Goal: Task Accomplishment & Management: Manage account settings

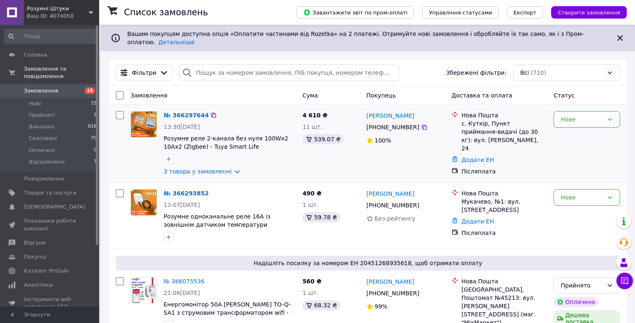
click at [169, 113] on div "№ 366297644" at bounding box center [186, 115] width 47 height 10
click at [169, 112] on link "№ 366297644" at bounding box center [186, 115] width 45 height 7
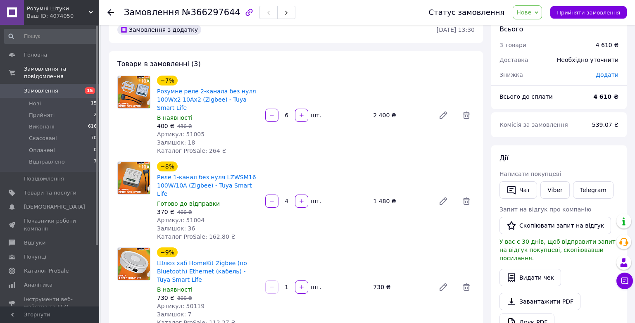
scroll to position [41, 0]
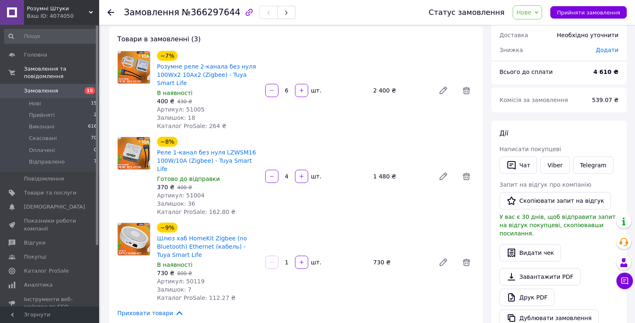
click at [48, 87] on span "Замовлення" at bounding box center [41, 90] width 34 height 7
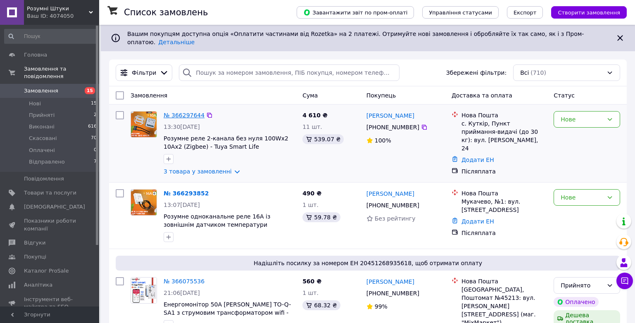
click at [173, 112] on link "№ 366297644" at bounding box center [184, 115] width 41 height 7
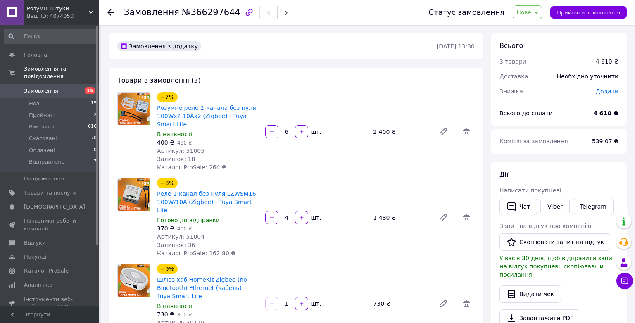
click at [43, 84] on link "Замовлення 15" at bounding box center [51, 91] width 102 height 14
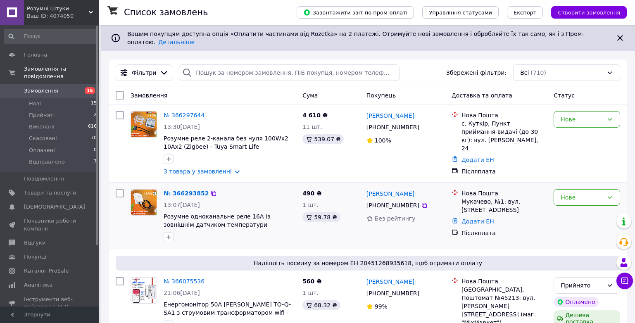
click at [171, 190] on link "№ 366293852" at bounding box center [186, 193] width 45 height 7
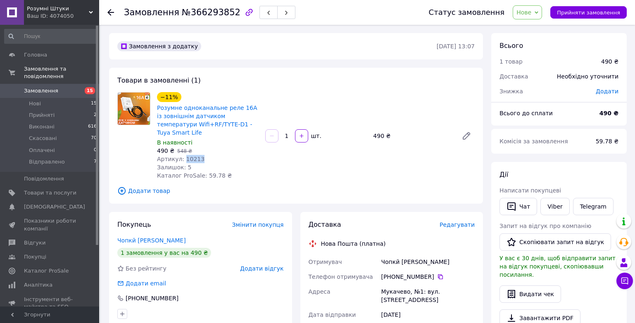
drag, startPoint x: 197, startPoint y: 149, endPoint x: 182, endPoint y: 152, distance: 15.4
click at [182, 155] on div "Артикул: 10213" at bounding box center [208, 159] width 102 height 8
copy span "10213"
click at [528, 13] on span "Нове" at bounding box center [523, 12] width 15 height 7
click at [532, 26] on li "Прийнято" at bounding box center [535, 29] width 44 height 12
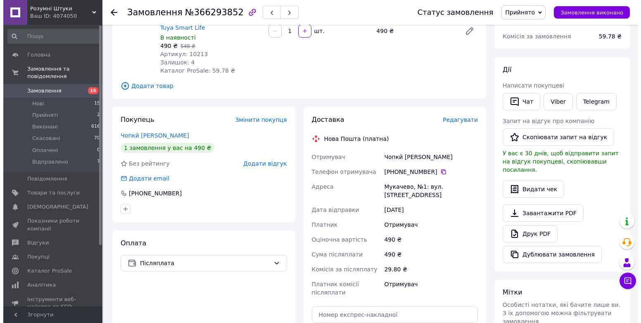
scroll to position [124, 0]
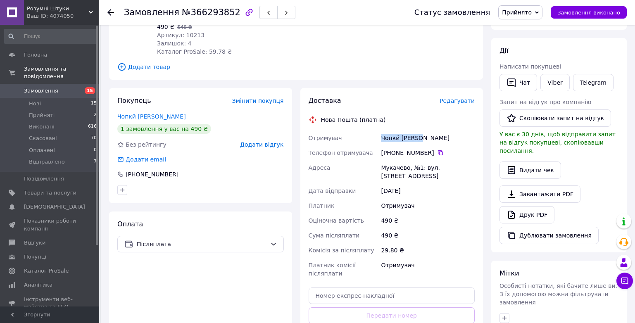
drag, startPoint x: 381, startPoint y: 129, endPoint x: 415, endPoint y: 130, distance: 34.3
click at [415, 130] on div "Чопкй [PERSON_NAME]" at bounding box center [427, 137] width 97 height 15
copy div "Чопкй [PERSON_NAME]"
click at [437, 149] on icon at bounding box center [440, 152] width 7 height 7
click at [462, 97] on span "Редагувати" at bounding box center [456, 100] width 35 height 7
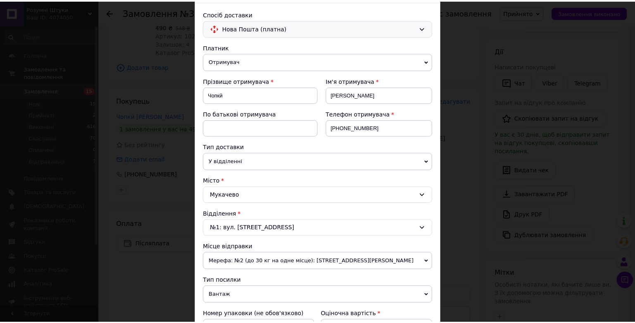
scroll to position [0, 0]
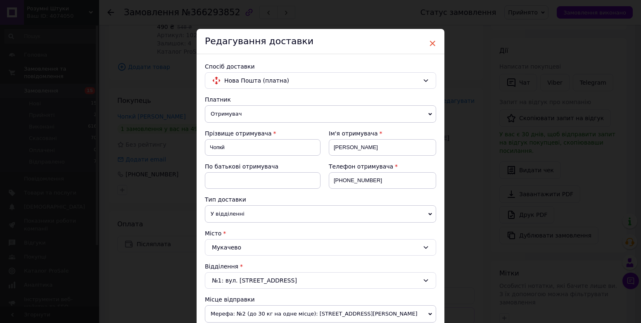
click at [433, 44] on span "×" at bounding box center [432, 43] width 7 height 14
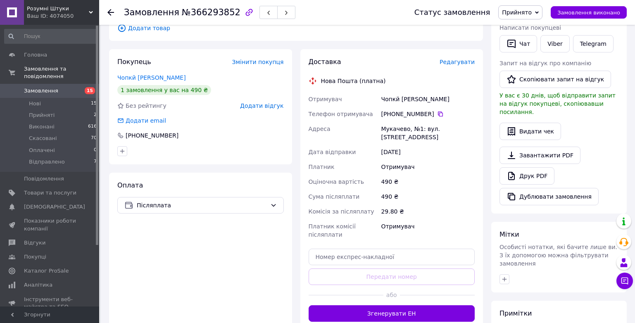
scroll to position [242, 0]
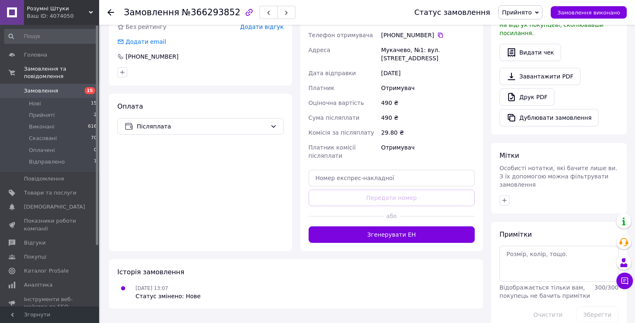
click at [401, 231] on button "Згенерувати ЕН" at bounding box center [391, 234] width 166 height 17
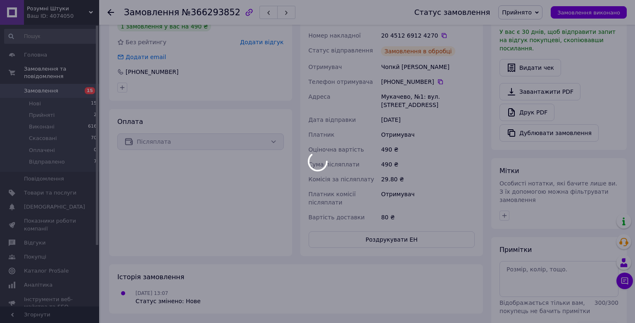
scroll to position [200, 0]
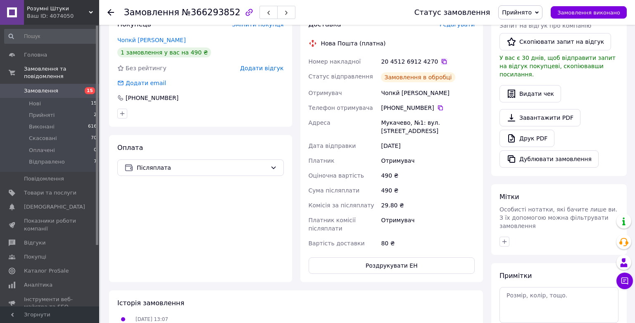
click at [439, 57] on div "20 4512 6912 4270" at bounding box center [428, 61] width 94 height 8
click at [441, 58] on icon at bounding box center [444, 61] width 7 height 7
click at [627, 287] on button "Чат з покупцем" at bounding box center [624, 281] width 17 height 17
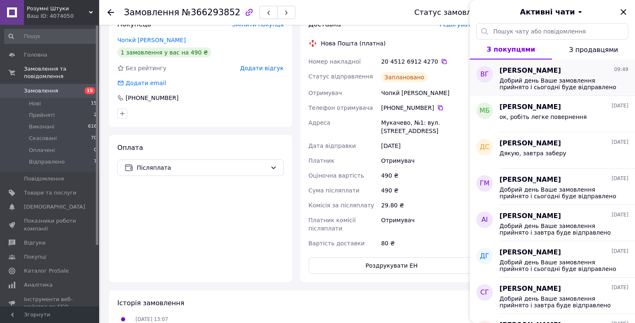
click at [554, 68] on span "[PERSON_NAME]" at bounding box center [530, 70] width 62 height 9
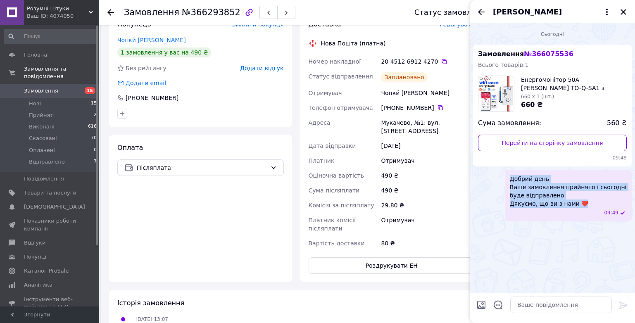
drag, startPoint x: 510, startPoint y: 178, endPoint x: 575, endPoint y: 201, distance: 69.2
click at [578, 202] on span "Добрий день Ваше замовлення прийнято і сьогодні буде відправлено Дякуємо, що ви…" at bounding box center [568, 191] width 117 height 33
copy span "Добрий день Ваше замовлення прийнято і сьогодні буде відправлено Дякуємо, що ви…"
click at [624, 12] on icon "Закрити" at bounding box center [623, 12] width 10 height 10
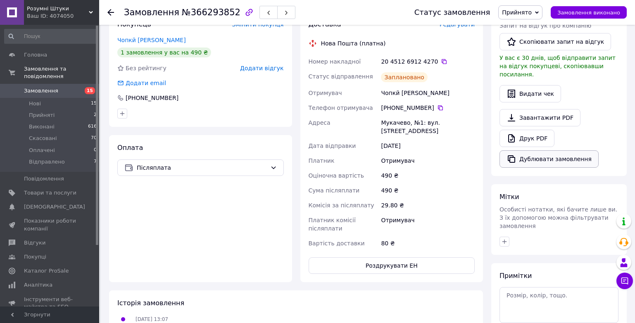
scroll to position [118, 0]
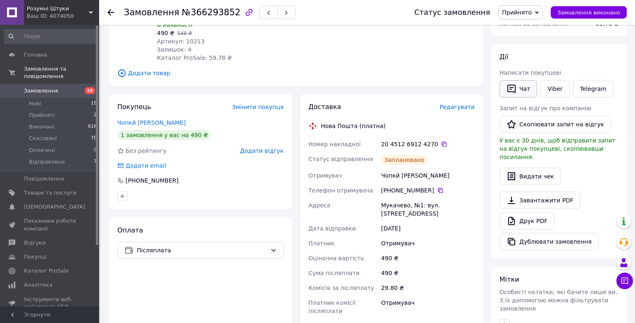
click at [519, 89] on button "Чат" at bounding box center [518, 88] width 38 height 17
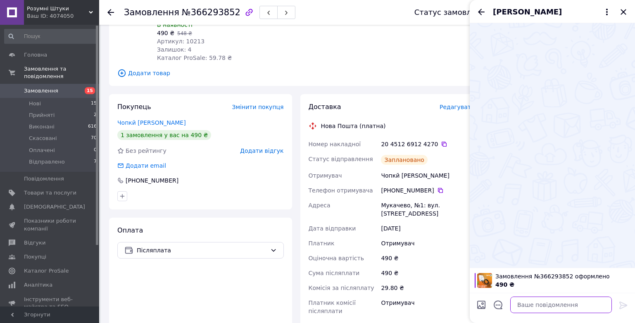
click at [530, 306] on textarea at bounding box center [561, 304] width 102 height 17
paste textarea "Добрий день Ваше замовлення прийнято і сьогодні буде відправлено Дякуємо, що ви…"
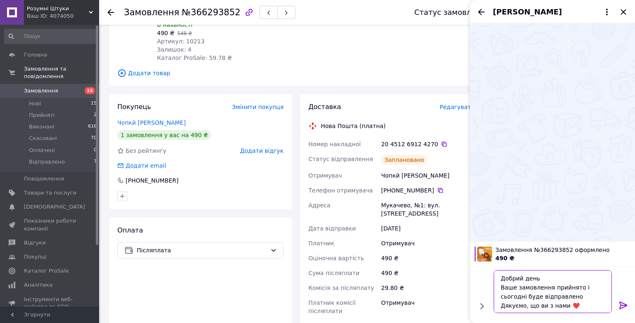
type textarea "Добрий день Ваше замовлення прийнято і сьогодні буде відправлено Дякуємо, що ви…"
click at [619, 305] on icon at bounding box center [623, 305] width 10 height 10
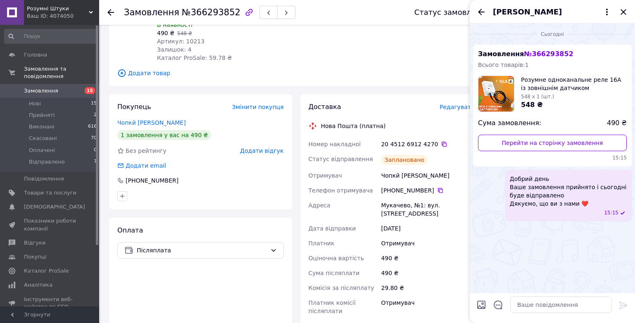
click at [44, 87] on span "Замовлення" at bounding box center [41, 90] width 34 height 7
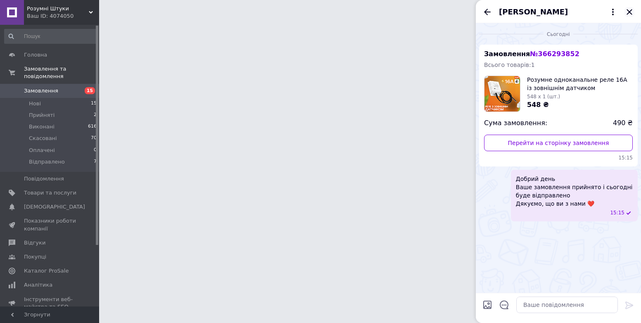
click at [630, 12] on icon "Закрити" at bounding box center [628, 11] width 5 height 5
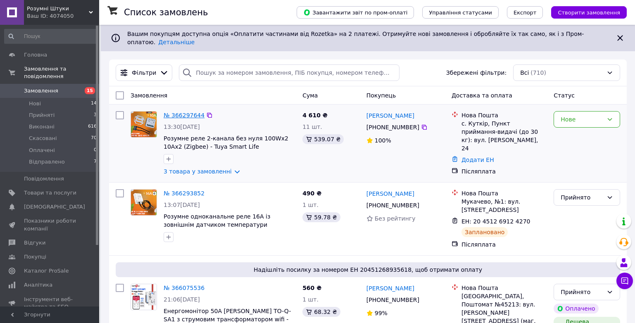
click at [181, 112] on link "№ 366297644" at bounding box center [184, 115] width 41 height 7
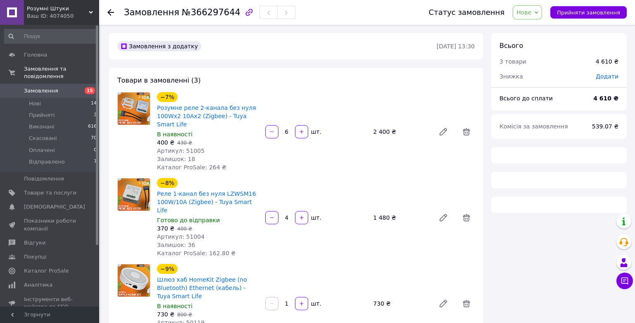
click at [531, 14] on span "Нове" at bounding box center [523, 12] width 15 height 7
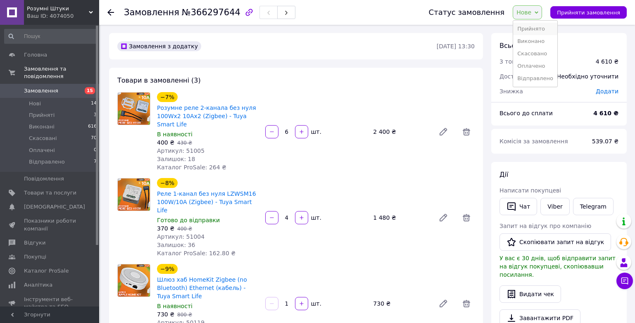
click at [533, 29] on li "Прийнято" at bounding box center [535, 29] width 44 height 12
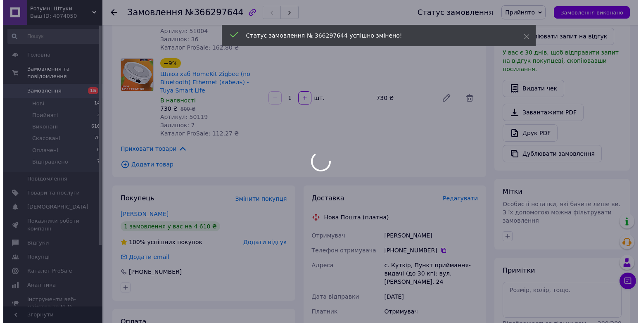
scroll to position [206, 0]
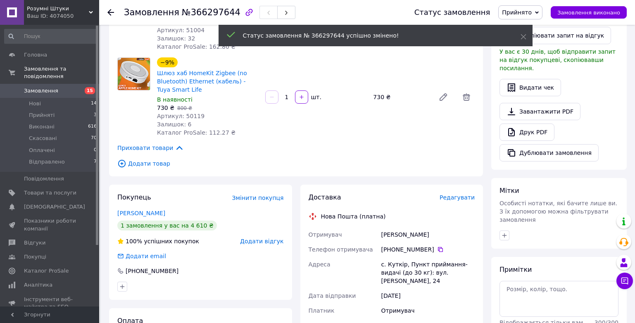
click at [463, 194] on span "Редагувати" at bounding box center [456, 197] width 35 height 7
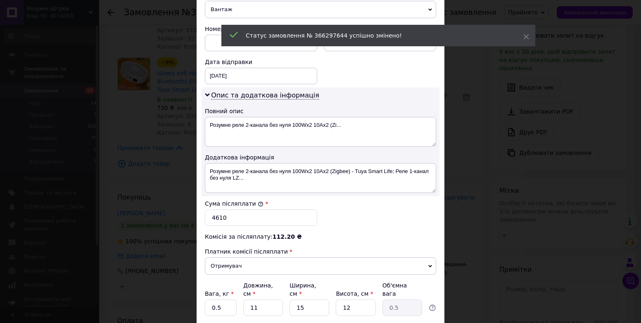
scroll to position [400, 0]
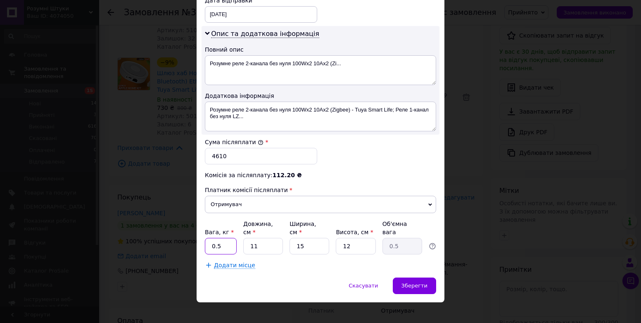
drag, startPoint x: 200, startPoint y: 242, endPoint x: 194, endPoint y: 242, distance: 6.2
click at [194, 242] on div "× Редагування доставки Спосіб доставки Нова Пошта (платна) Платник Отримувач Ві…" at bounding box center [320, 161] width 641 height 323
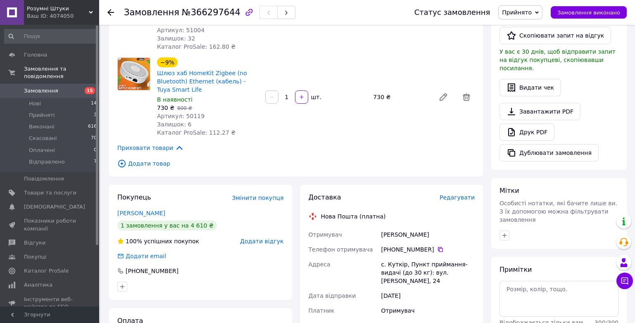
click at [453, 193] on div "Редагувати" at bounding box center [456, 197] width 35 height 8
click at [453, 194] on span "Редагувати" at bounding box center [456, 197] width 35 height 7
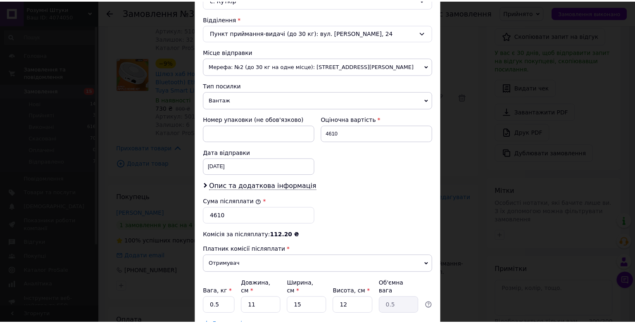
scroll to position [307, 0]
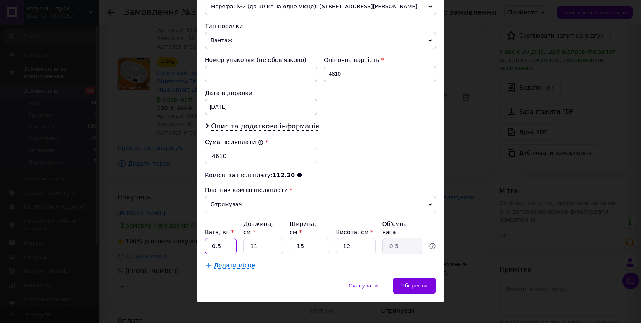
drag, startPoint x: 222, startPoint y: 238, endPoint x: 211, endPoint y: 240, distance: 10.9
click at [211, 240] on input "0.5" at bounding box center [221, 246] width 32 height 17
type input "2"
drag, startPoint x: 351, startPoint y: 238, endPoint x: 341, endPoint y: 239, distance: 9.9
click at [341, 239] on input "12" at bounding box center [356, 246] width 40 height 17
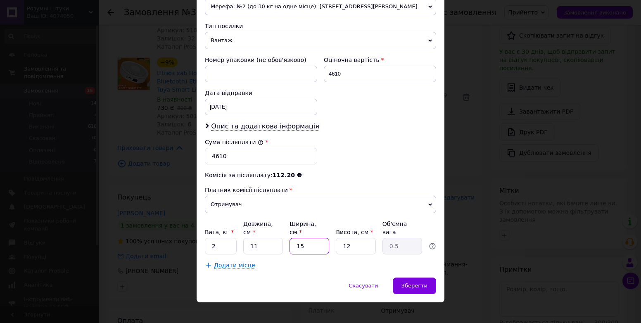
drag, startPoint x: 303, startPoint y: 238, endPoint x: 294, endPoint y: 239, distance: 8.3
click at [294, 239] on input "15" at bounding box center [309, 246] width 40 height 17
type input "2"
type input "0.1"
type input "22"
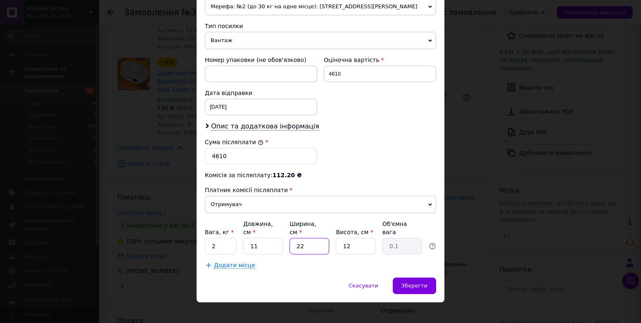
type input "0.73"
type input "22"
drag, startPoint x: 254, startPoint y: 238, endPoint x: 244, endPoint y: 238, distance: 9.1
click at [244, 238] on input "11" at bounding box center [263, 246] width 40 height 17
type input "2"
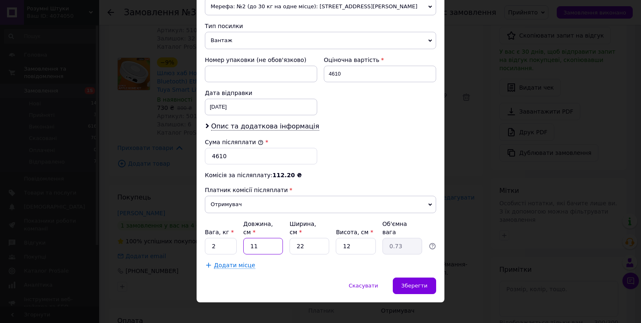
type input "0.13"
type input "20"
type input "1.32"
type input "20"
click at [422, 282] on span "Зберегти" at bounding box center [414, 285] width 26 height 6
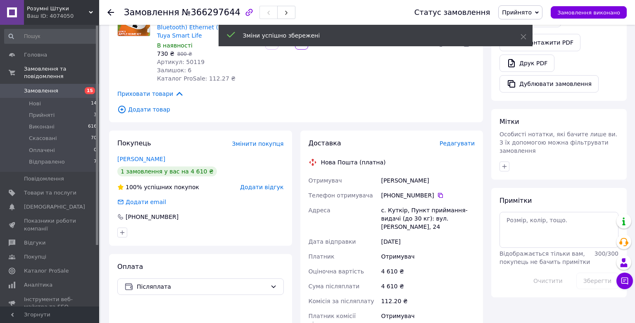
scroll to position [372, 0]
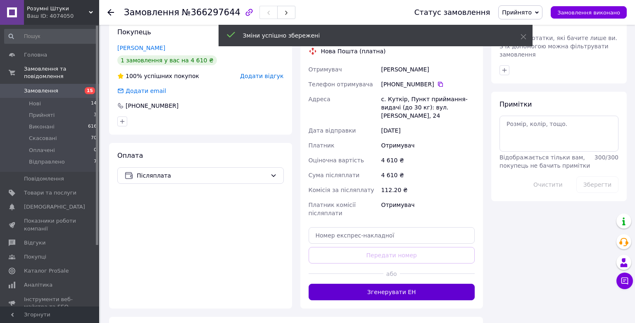
click at [433, 284] on button "Згенерувати ЕН" at bounding box center [391, 292] width 166 height 17
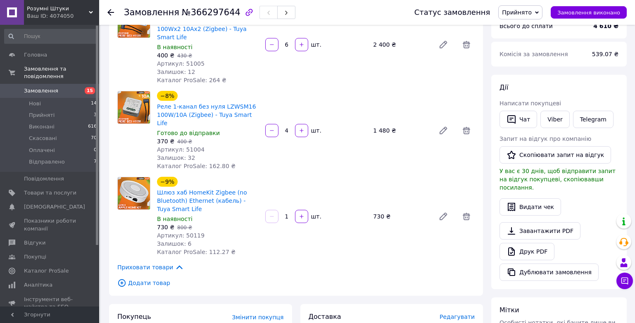
scroll to position [83, 0]
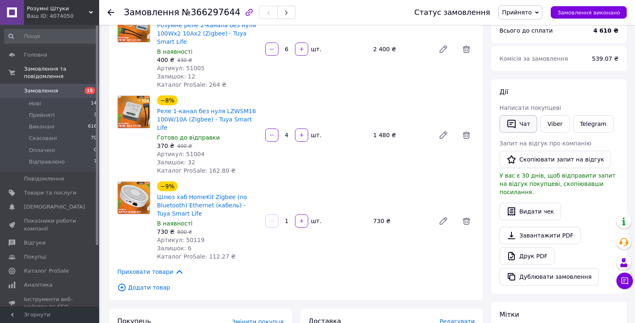
click at [521, 123] on button "Чат" at bounding box center [518, 123] width 38 height 17
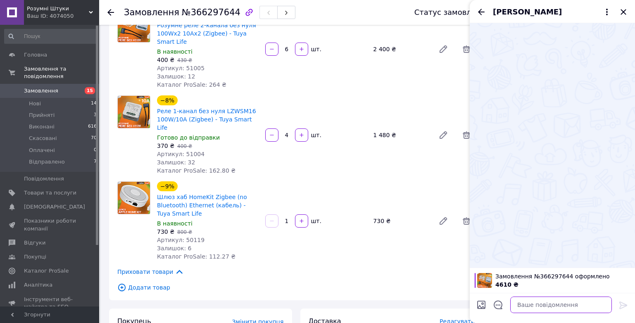
click at [539, 298] on textarea at bounding box center [561, 304] width 102 height 17
paste textarea "Добрий день Ваше замовлення прийнято і сьогодні буде відправлено Дякуємо, що ви…"
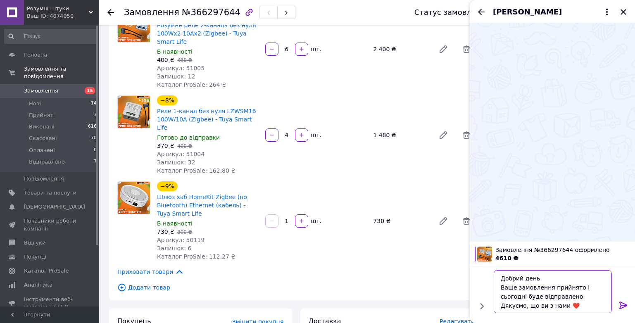
type textarea "Добрий день Ваше замовлення прийнято і сьогодні буде відправлено Дякуємо, що ви…"
click at [623, 302] on icon at bounding box center [623, 305] width 10 height 10
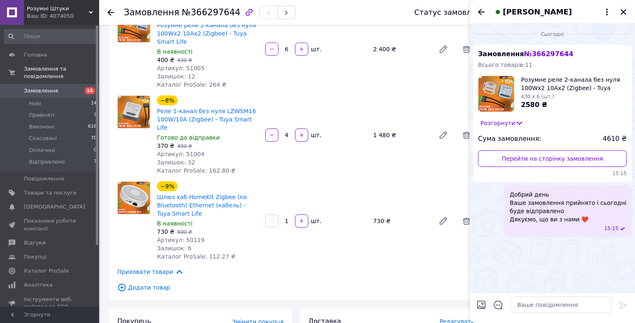
click at [624, 13] on icon "Закрити" at bounding box center [622, 11] width 5 height 5
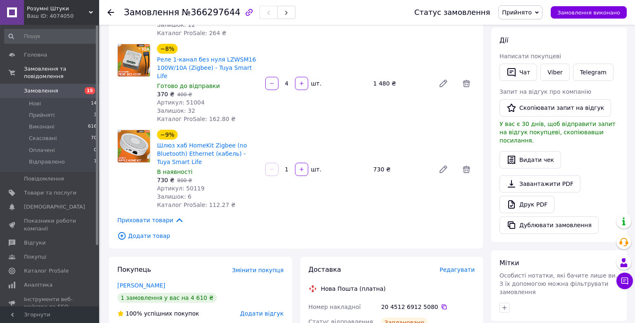
scroll to position [248, 0]
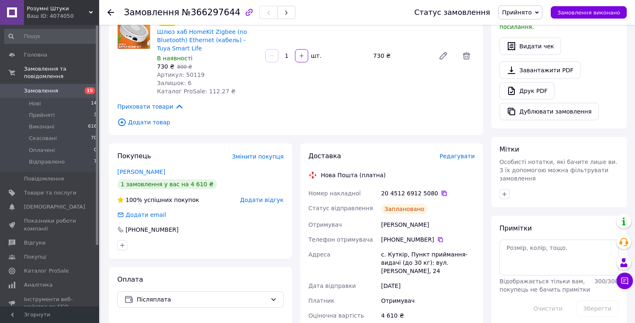
click at [441, 190] on icon at bounding box center [444, 193] width 7 height 7
drag, startPoint x: 422, startPoint y: 217, endPoint x: 382, endPoint y: 217, distance: 40.1
click at [382, 217] on div "[PERSON_NAME]" at bounding box center [427, 224] width 97 height 15
click at [382, 247] on div "с. Куткір, Пункт приймання-видачі (до 30 кг): вул. [PERSON_NAME], 24" at bounding box center [427, 262] width 97 height 31
drag, startPoint x: 379, startPoint y: 246, endPoint x: 402, endPoint y: 248, distance: 22.8
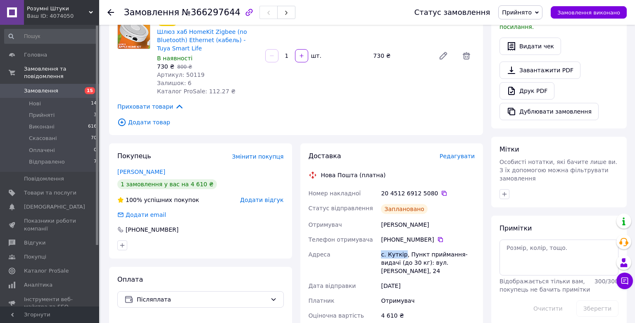
click at [402, 248] on div "с. Куткір, Пункт приймання-видачі (до 30 кг): вул. [PERSON_NAME], 24" at bounding box center [427, 262] width 97 height 31
copy div "с. Куткір"
click at [437, 236] on icon at bounding box center [440, 239] width 7 height 7
drag, startPoint x: 424, startPoint y: 217, endPoint x: 379, endPoint y: 220, distance: 45.6
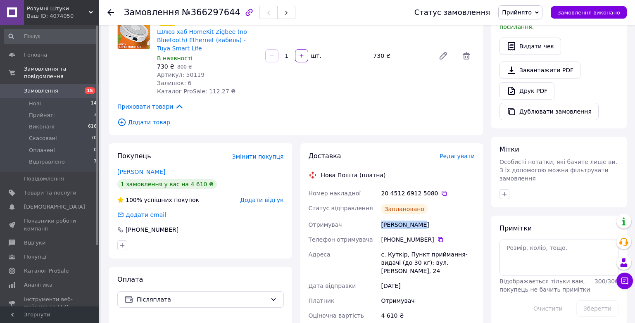
click at [381, 217] on div "[PERSON_NAME]" at bounding box center [427, 224] width 97 height 15
copy div "[PERSON_NAME]"
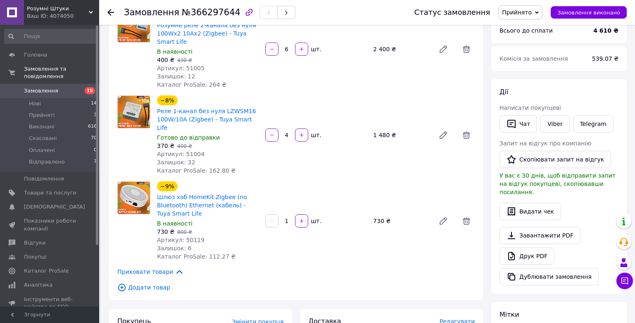
scroll to position [41, 0]
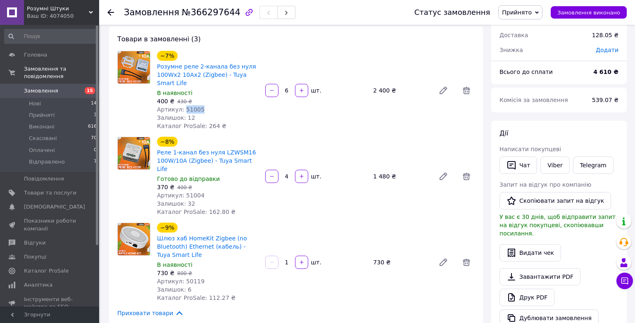
drag, startPoint x: 198, startPoint y: 109, endPoint x: 182, endPoint y: 109, distance: 16.1
click at [182, 109] on div "Артикул: 51005" at bounding box center [208, 109] width 102 height 8
copy span "51005"
drag, startPoint x: 196, startPoint y: 188, endPoint x: 182, endPoint y: 188, distance: 14.0
click at [182, 192] on span "Артикул: 51004" at bounding box center [180, 195] width 47 height 7
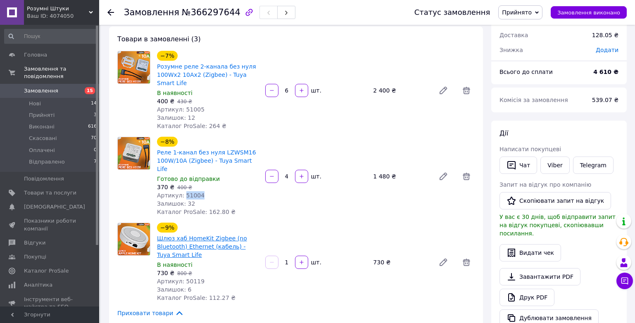
copy span "51004"
drag, startPoint x: 197, startPoint y: 273, endPoint x: 182, endPoint y: 275, distance: 15.0
click at [182, 277] on div "Артикул: 50119" at bounding box center [208, 281] width 102 height 8
copy span "50119"
click at [36, 87] on span "Замовлення" at bounding box center [41, 90] width 34 height 7
